Goal: Navigation & Orientation: Understand site structure

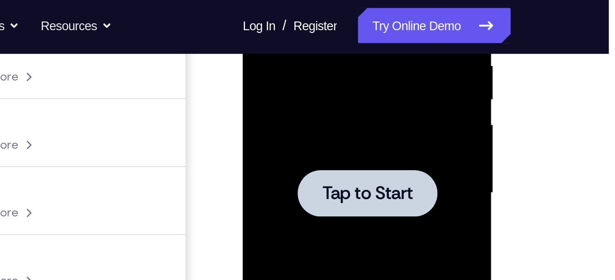
click at [301, 60] on div at bounding box center [307, 68] width 72 height 24
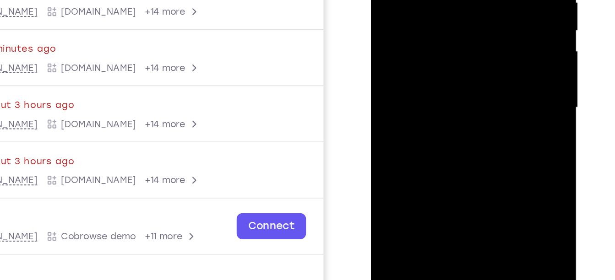
scroll to position [208, 0]
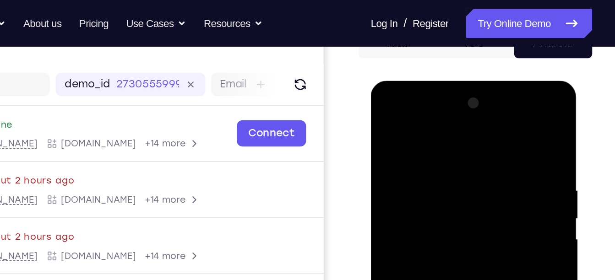
scroll to position [99, 0]
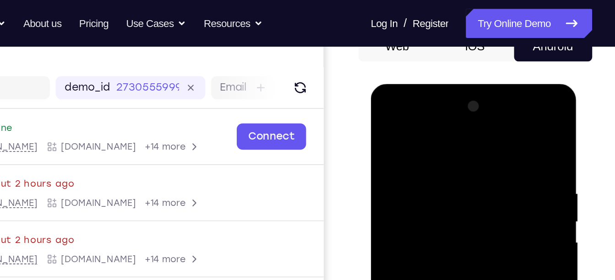
click at [430, 134] on div at bounding box center [434, 219] width 115 height 256
click at [393, 187] on div at bounding box center [434, 219] width 115 height 256
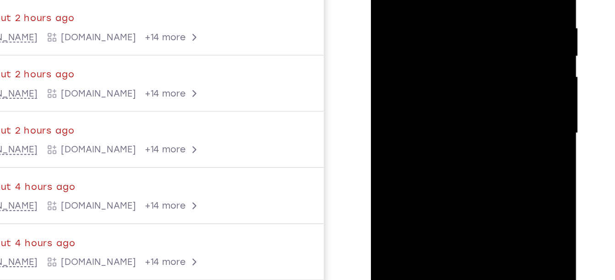
click at [423, 56] on div at bounding box center [434, 53] width 115 height 256
click at [402, 44] on div at bounding box center [434, 53] width 115 height 256
click at [400, 61] on div at bounding box center [434, 53] width 115 height 256
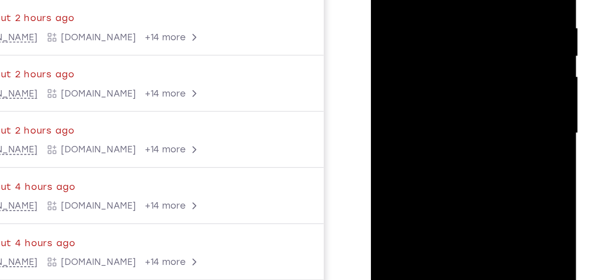
click at [400, 61] on div at bounding box center [434, 53] width 115 height 256
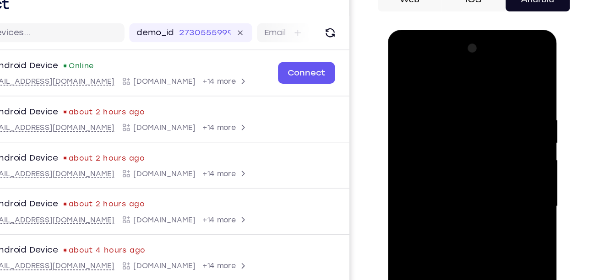
scroll to position [169, 0]
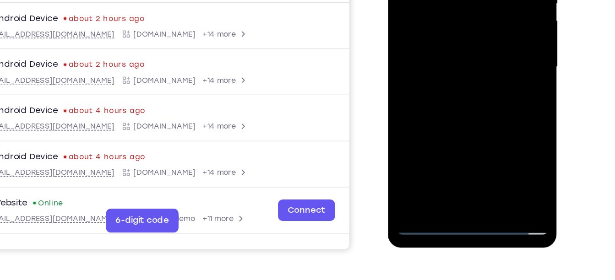
click at [455, 130] on div at bounding box center [452, 25] width 115 height 256
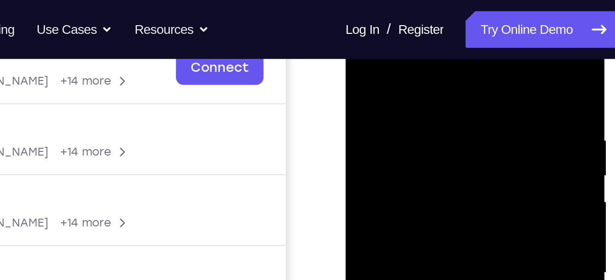
scroll to position [150, 0]
click at [461, 49] on div at bounding box center [409, 138] width 115 height 256
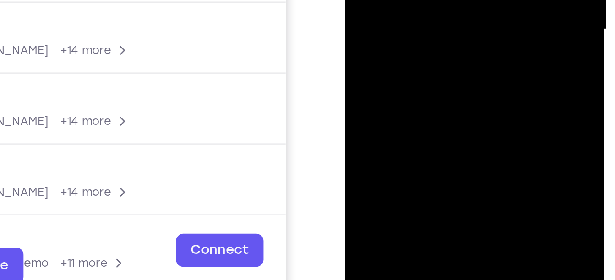
drag, startPoint x: 406, startPoint y: -32, endPoint x: 407, endPoint y: -105, distance: 72.8
drag, startPoint x: 405, startPoint y: -46, endPoint x: 405, endPoint y: -117, distance: 71.0
drag, startPoint x: 409, startPoint y: -49, endPoint x: 408, endPoint y: -127, distance: 77.4
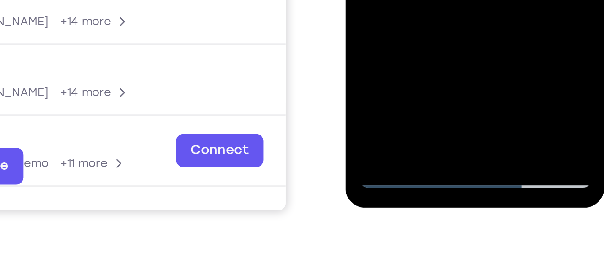
scroll to position [181, 0]
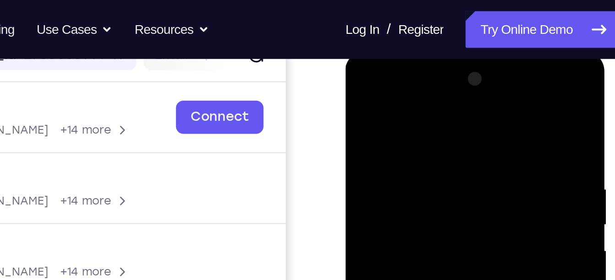
scroll to position [125, 0]
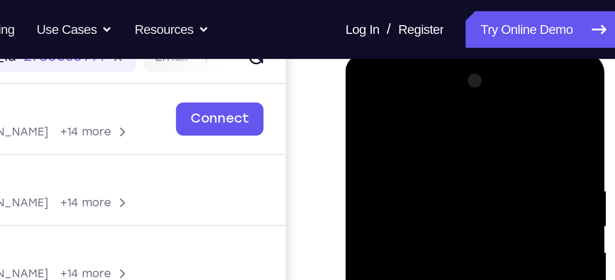
click at [405, 78] on div at bounding box center [409, 187] width 115 height 256
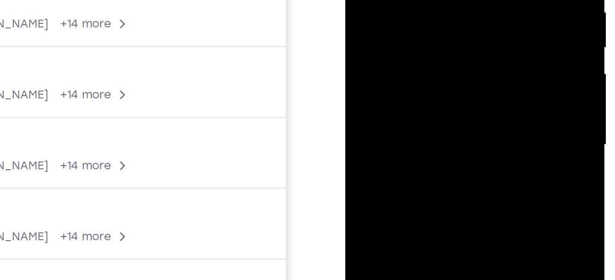
click at [400, 27] on div at bounding box center [409, 9] width 115 height 256
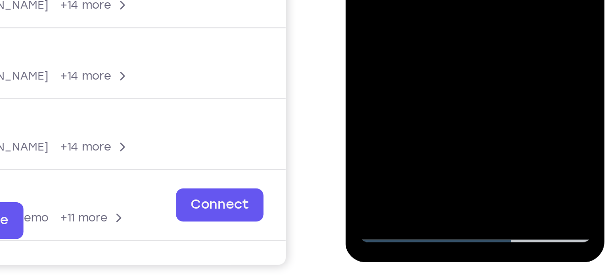
scroll to position [153, 0]
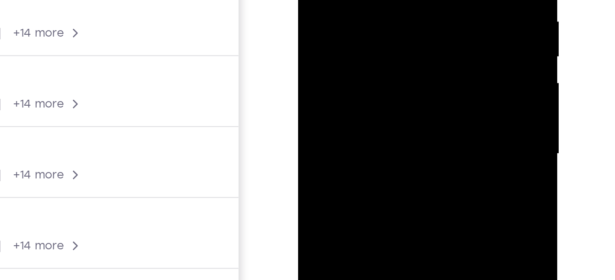
click at [355, 61] on div at bounding box center [362, 18] width 115 height 256
click at [348, 12] on div at bounding box center [362, 18] width 115 height 256
click at [341, 0] on div at bounding box center [362, 18] width 115 height 256
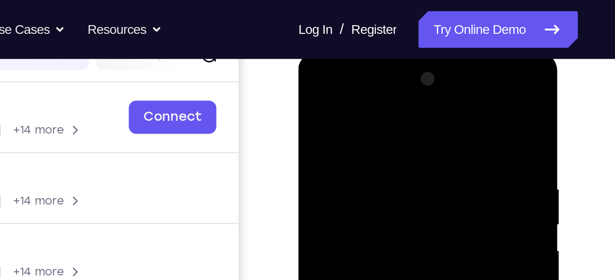
scroll to position [126, 0]
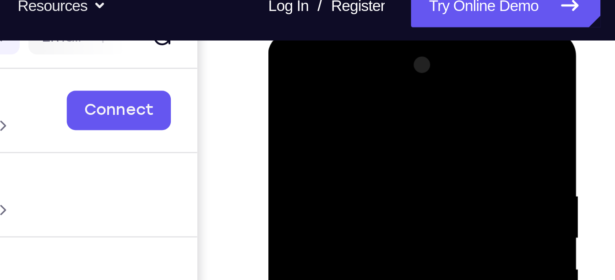
click at [296, 122] on div at bounding box center [332, 166] width 115 height 256
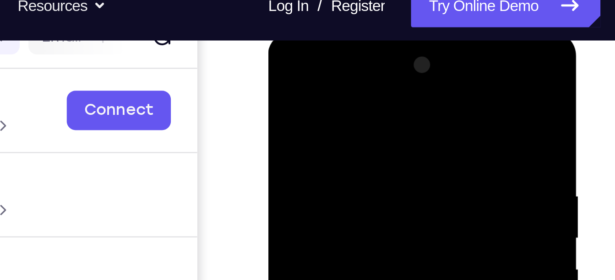
click at [296, 122] on div at bounding box center [332, 166] width 115 height 256
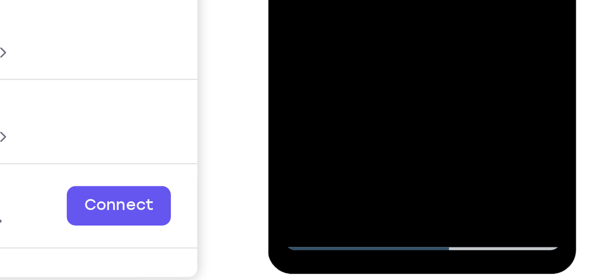
scroll to position [148, 0]
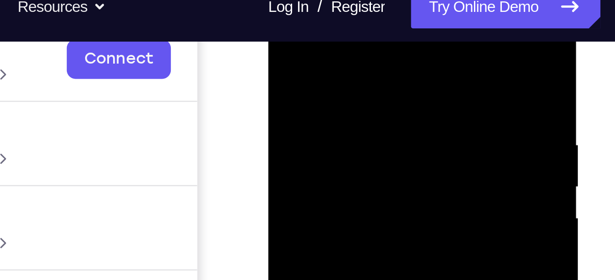
click at [308, 75] on div at bounding box center [332, 115] width 115 height 256
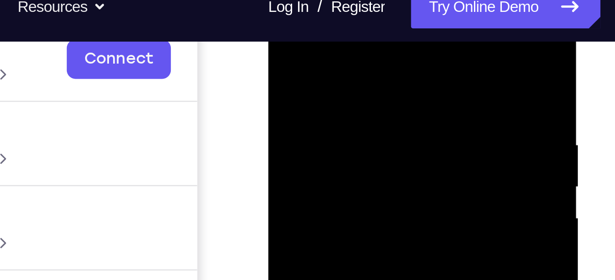
click at [308, 75] on div at bounding box center [332, 115] width 115 height 256
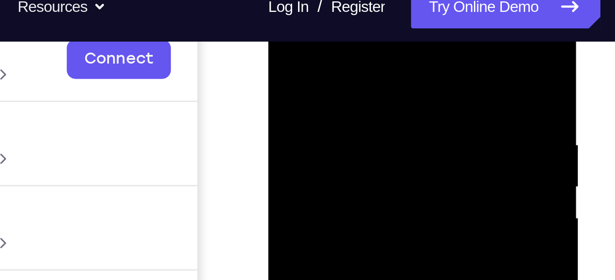
click at [308, 75] on div at bounding box center [332, 115] width 115 height 256
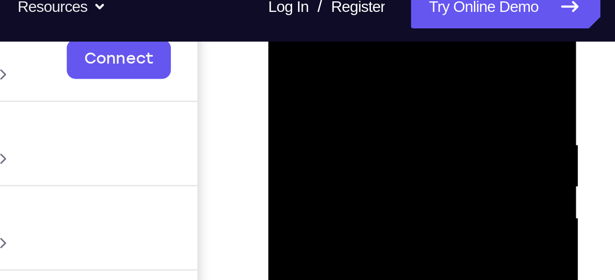
click at [308, 75] on div at bounding box center [332, 115] width 115 height 256
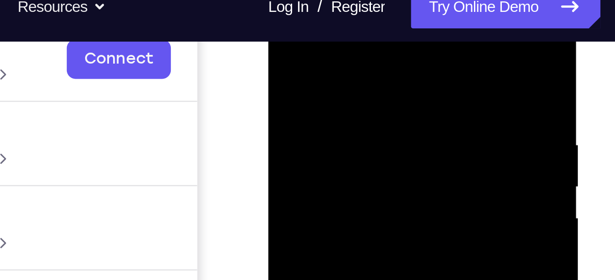
click at [308, 75] on div at bounding box center [332, 115] width 115 height 256
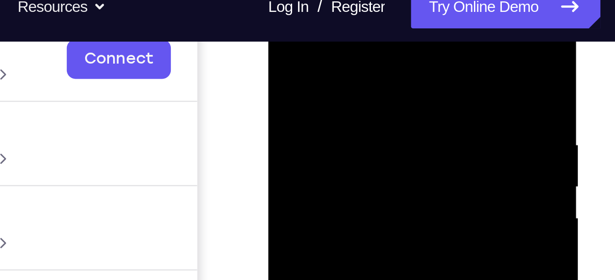
click at [308, 75] on div at bounding box center [332, 115] width 115 height 256
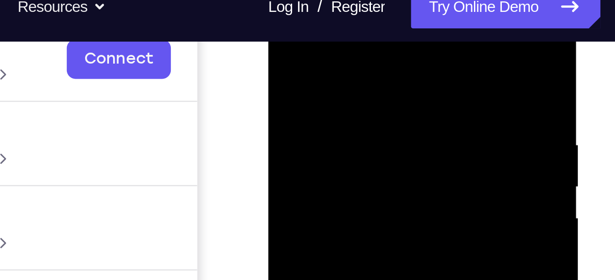
click at [308, 75] on div at bounding box center [332, 115] width 115 height 256
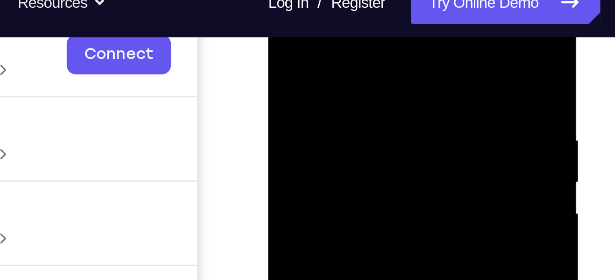
click at [383, 29] on div at bounding box center [332, 111] width 115 height 256
click at [313, 38] on div at bounding box center [332, 111] width 115 height 256
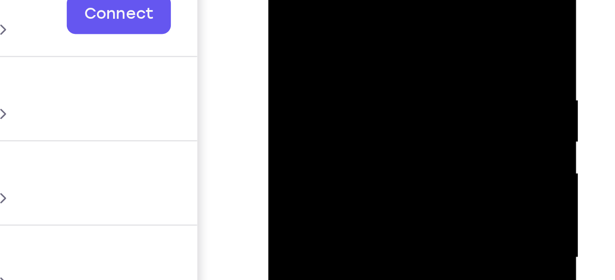
click at [379, 0] on div at bounding box center [332, 70] width 115 height 256
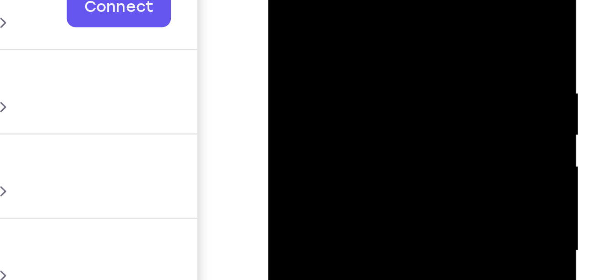
drag, startPoint x: 348, startPoint y: 36, endPoint x: 353, endPoint y: -27, distance: 62.5
click at [353, 0] on div at bounding box center [332, 64] width 115 height 256
drag, startPoint x: 335, startPoint y: 44, endPoint x: 339, endPoint y: -9, distance: 52.8
click at [339, 0] on div at bounding box center [332, 64] width 115 height 256
drag, startPoint x: 337, startPoint y: 26, endPoint x: 340, endPoint y: -40, distance: 66.5
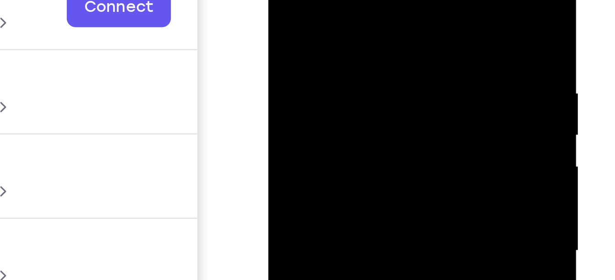
click at [340, 0] on div at bounding box center [332, 64] width 115 height 256
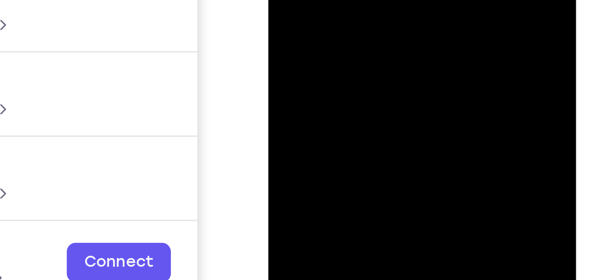
scroll to position [179, 0]
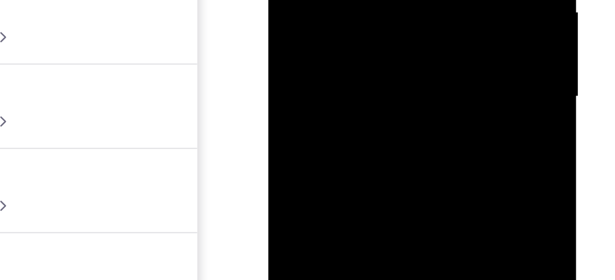
drag, startPoint x: 335, startPoint y: -111, endPoint x: 336, endPoint y: -148, distance: 36.6
drag, startPoint x: 345, startPoint y: -52, endPoint x: 348, endPoint y: -91, distance: 39.1
drag, startPoint x: 347, startPoint y: -58, endPoint x: 342, endPoint y: -101, distance: 43.8
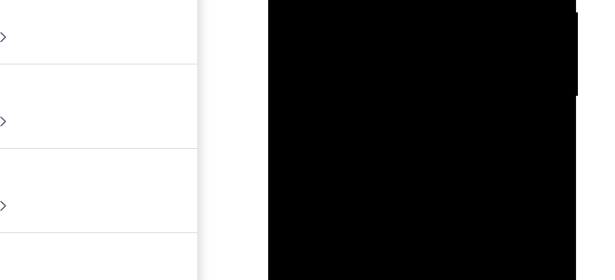
drag, startPoint x: 337, startPoint y: -45, endPoint x: 340, endPoint y: -79, distance: 34.0
drag, startPoint x: 337, startPoint y: -34, endPoint x: 338, endPoint y: -99, distance: 64.6
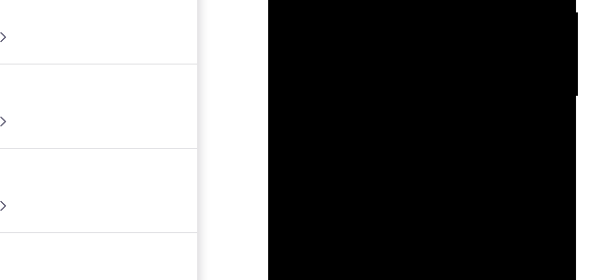
drag, startPoint x: 337, startPoint y: -48, endPoint x: 340, endPoint y: -72, distance: 23.9
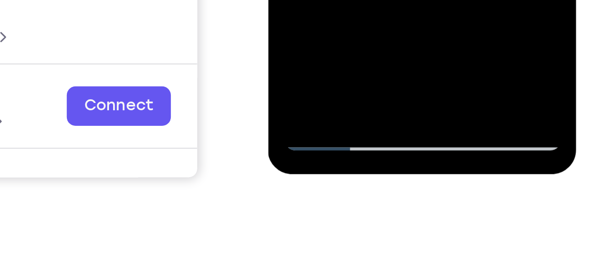
scroll to position [189, 0]
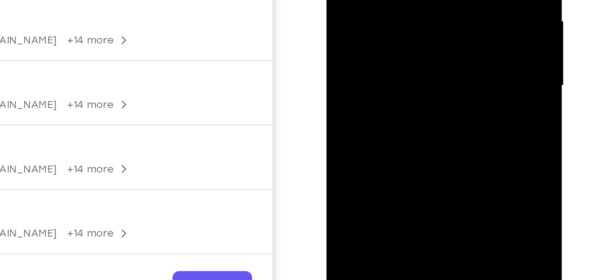
drag, startPoint x: 417, startPoint y: 19, endPoint x: 413, endPoint y: -30, distance: 49.1
drag, startPoint x: 406, startPoint y: 32, endPoint x: 406, endPoint y: -48, distance: 79.7
drag, startPoint x: 402, startPoint y: 25, endPoint x: 400, endPoint y: -59, distance: 83.4
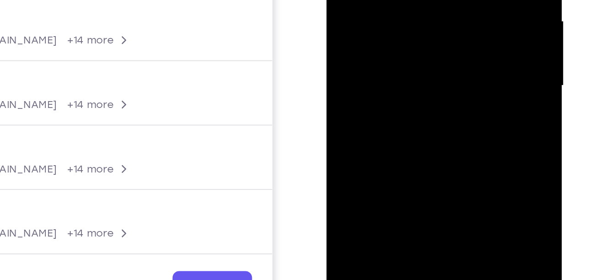
drag, startPoint x: 409, startPoint y: 27, endPoint x: 406, endPoint y: 1, distance: 25.4
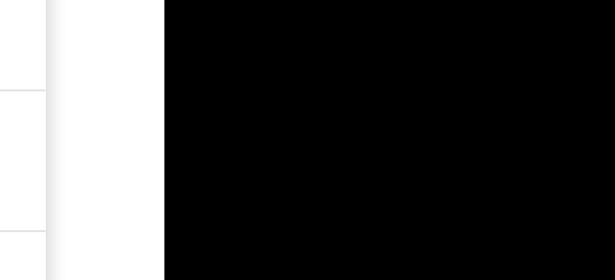
drag, startPoint x: 240, startPoint y: -349, endPoint x: 241, endPoint y: -379, distance: 29.3
drag, startPoint x: 235, startPoint y: -356, endPoint x: 234, endPoint y: -391, distance: 34.4
drag, startPoint x: 235, startPoint y: -364, endPoint x: 234, endPoint y: -401, distance: 36.7
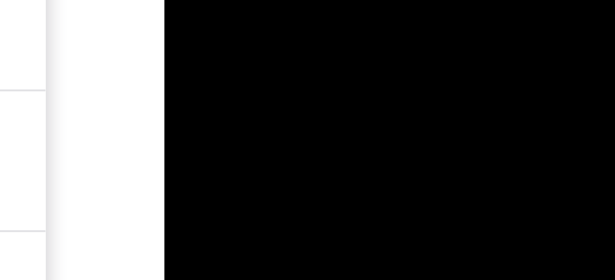
drag, startPoint x: 231, startPoint y: -356, endPoint x: 232, endPoint y: -386, distance: 30.2
drag, startPoint x: 232, startPoint y: -359, endPoint x: 239, endPoint y: -413, distance: 53.6
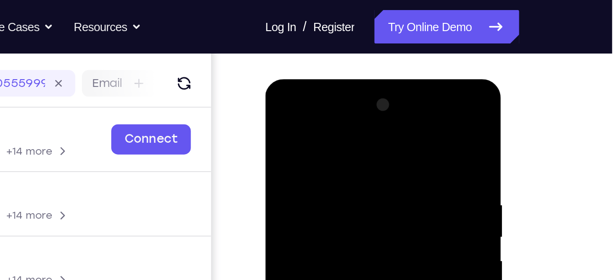
scroll to position [108, 0]
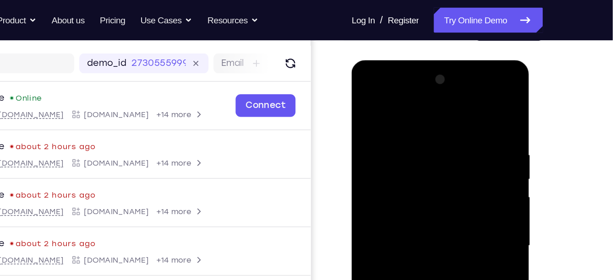
click at [403, 60] on div at bounding box center [417, 60] width 130 height 0
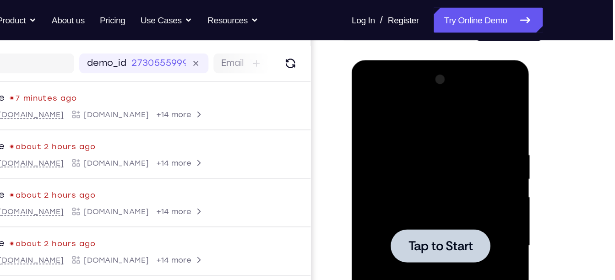
click at [393, 159] on div at bounding box center [416, 195] width 115 height 256
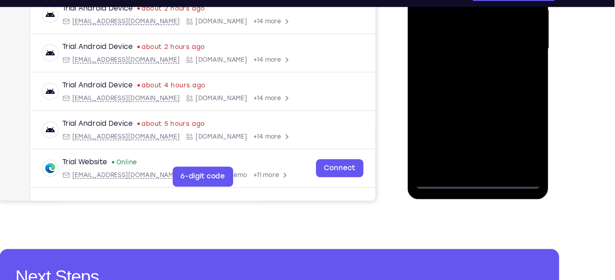
scroll to position [219, 0]
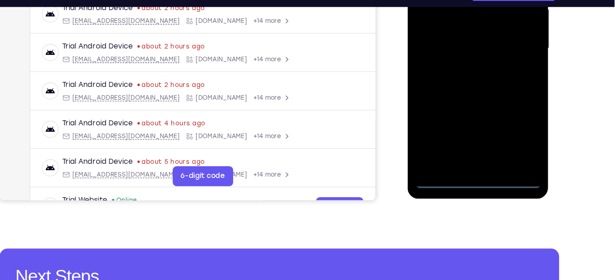
click at [471, 157] on div at bounding box center [471, 36] width 115 height 256
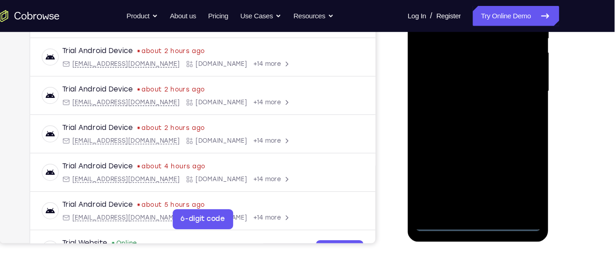
scroll to position [202, 0]
click at [512, 161] on div at bounding box center [471, 79] width 115 height 256
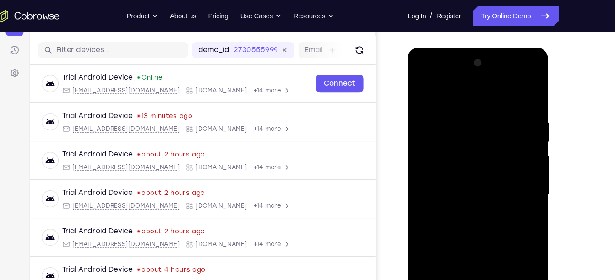
scroll to position [103, 0]
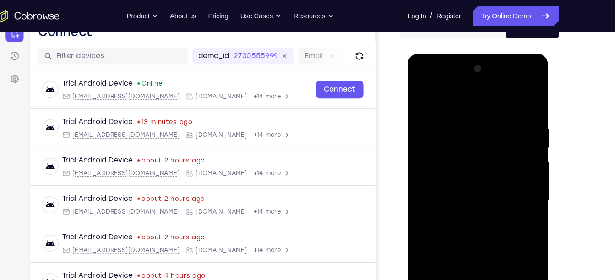
click at [477, 98] on div at bounding box center [471, 188] width 115 height 256
click at [433, 159] on div at bounding box center [471, 188] width 115 height 256
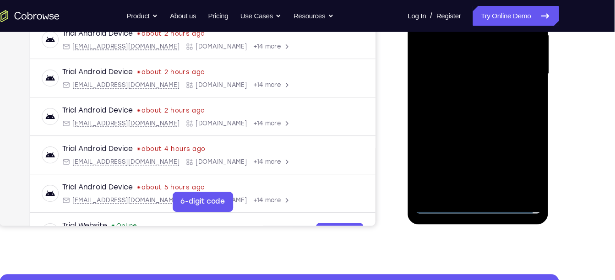
scroll to position [218, 0]
click at [458, 68] on div at bounding box center [471, 62] width 115 height 256
click at [465, 52] on div at bounding box center [471, 62] width 115 height 256
click at [457, 75] on div at bounding box center [471, 62] width 115 height 256
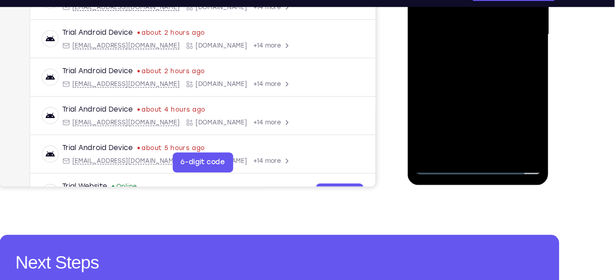
scroll to position [232, 0]
click at [468, 128] on div at bounding box center [471, 22] width 115 height 256
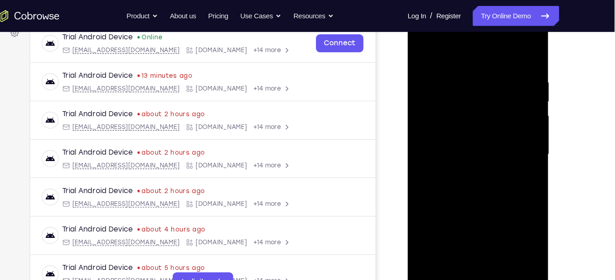
scroll to position [145, 0]
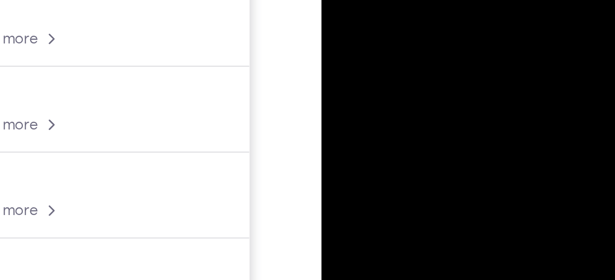
drag, startPoint x: 374, startPoint y: -55, endPoint x: 374, endPoint y: -99, distance: 44.0
drag, startPoint x: 375, startPoint y: -64, endPoint x: 377, endPoint y: -120, distance: 56.4
drag, startPoint x: 393, startPoint y: -65, endPoint x: 393, endPoint y: -101, distance: 36.2
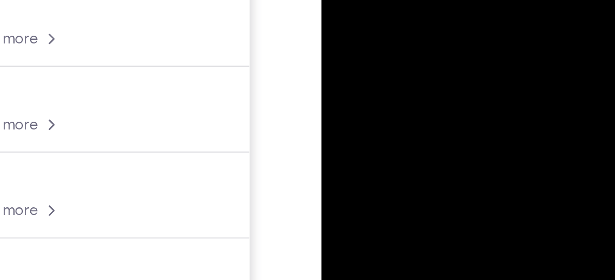
drag, startPoint x: 392, startPoint y: -59, endPoint x: 384, endPoint y: -58, distance: 7.4
drag, startPoint x: 393, startPoint y: -12, endPoint x: 373, endPoint y: 39, distance: 55.5
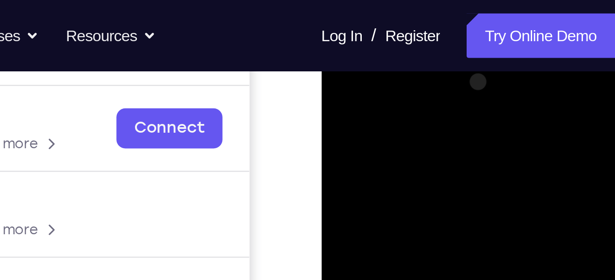
scroll to position [131, 0]
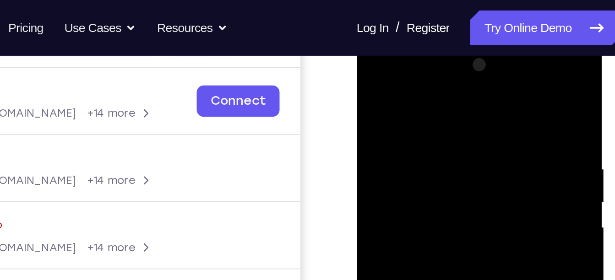
drag, startPoint x: 443, startPoint y: 107, endPoint x: 438, endPoint y: 153, distance: 47.0
click at [438, 153] on div at bounding box center [421, 173] width 115 height 256
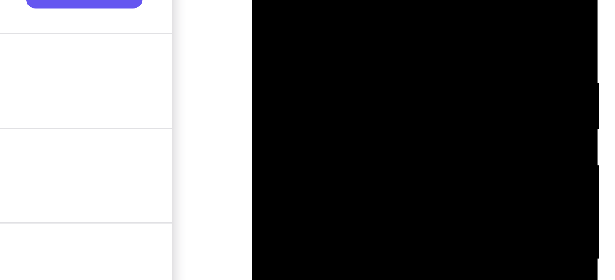
drag, startPoint x: 329, startPoint y: -6, endPoint x: 278, endPoint y: -1, distance: 50.6
click at [278, 0] on div at bounding box center [316, 33] width 115 height 256
drag, startPoint x: 330, startPoint y: -10, endPoint x: 316, endPoint y: -10, distance: 14.2
click at [316, 0] on div at bounding box center [316, 33] width 115 height 256
click at [310, 0] on div at bounding box center [316, 33] width 115 height 256
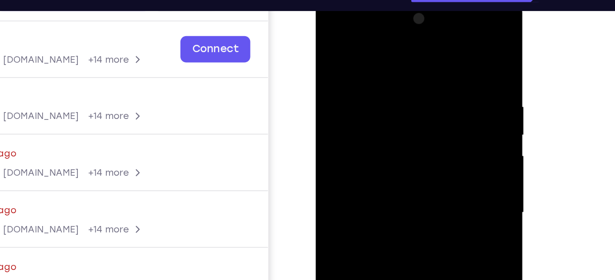
click at [429, 137] on div at bounding box center [379, 131] width 115 height 256
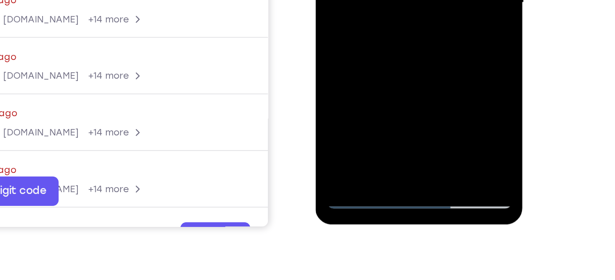
scroll to position [179, 0]
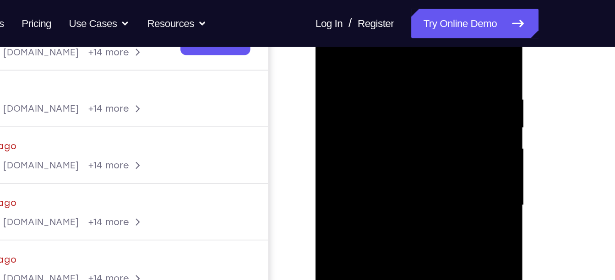
scroll to position [158, 0]
click at [431, 37] on div at bounding box center [379, 125] width 115 height 256
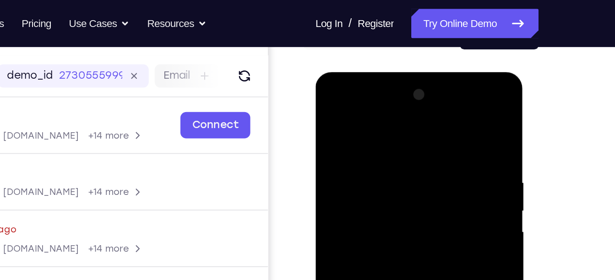
scroll to position [106, 0]
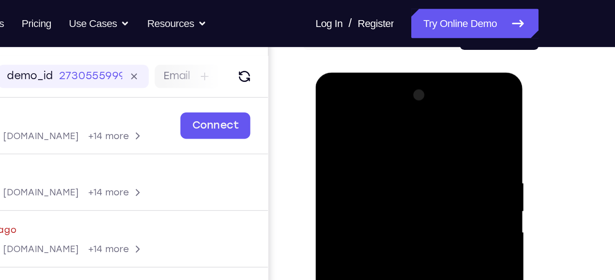
click at [381, 97] on div at bounding box center [379, 208] width 115 height 256
click at [362, 103] on div at bounding box center [379, 208] width 115 height 256
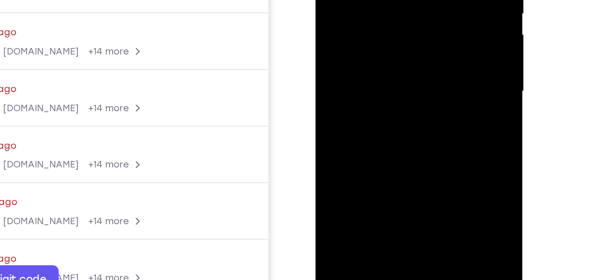
click at [367, 25] on div at bounding box center [379, 10] width 115 height 256
click at [367, 55] on div at bounding box center [379, 10] width 115 height 256
click at [372, 4] on div at bounding box center [379, 10] width 115 height 256
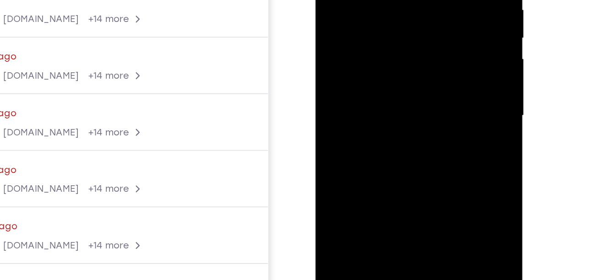
click at [382, 9] on div at bounding box center [379, 34] width 115 height 256
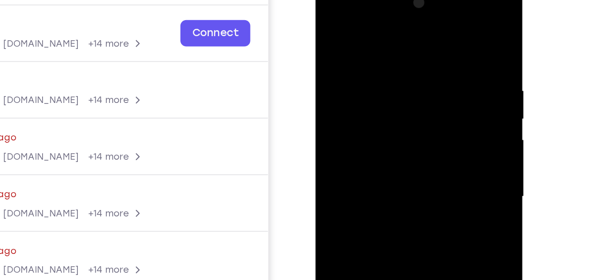
click at [344, 68] on div at bounding box center [379, 115] width 115 height 256
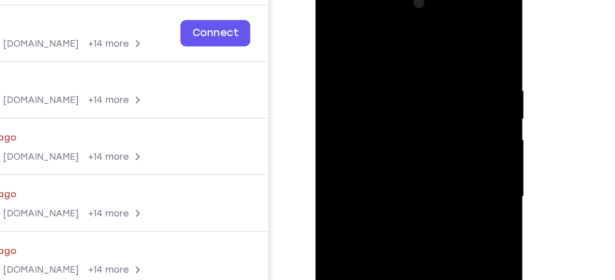
click at [344, 68] on div at bounding box center [379, 115] width 115 height 256
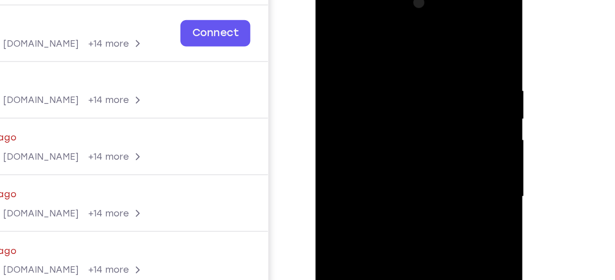
click at [344, 68] on div at bounding box center [379, 115] width 115 height 256
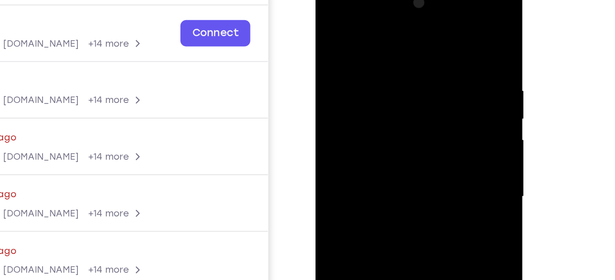
click at [344, 68] on div at bounding box center [379, 115] width 115 height 256
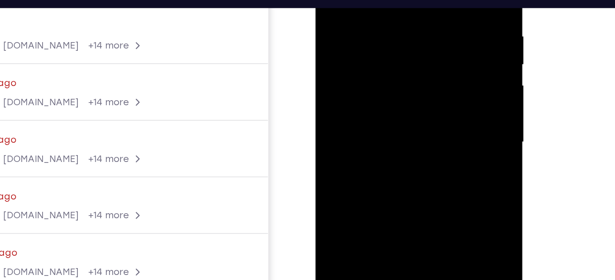
scroll to position [163, 0]
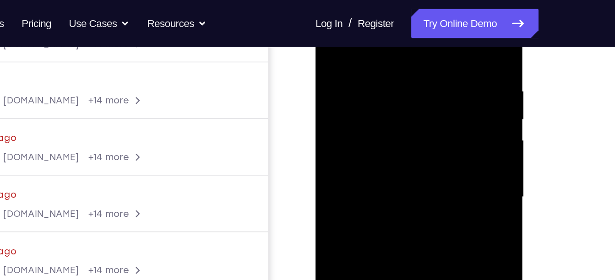
click at [377, 133] on div at bounding box center [379, 116] width 115 height 256
